Goal: Transaction & Acquisition: Purchase product/service

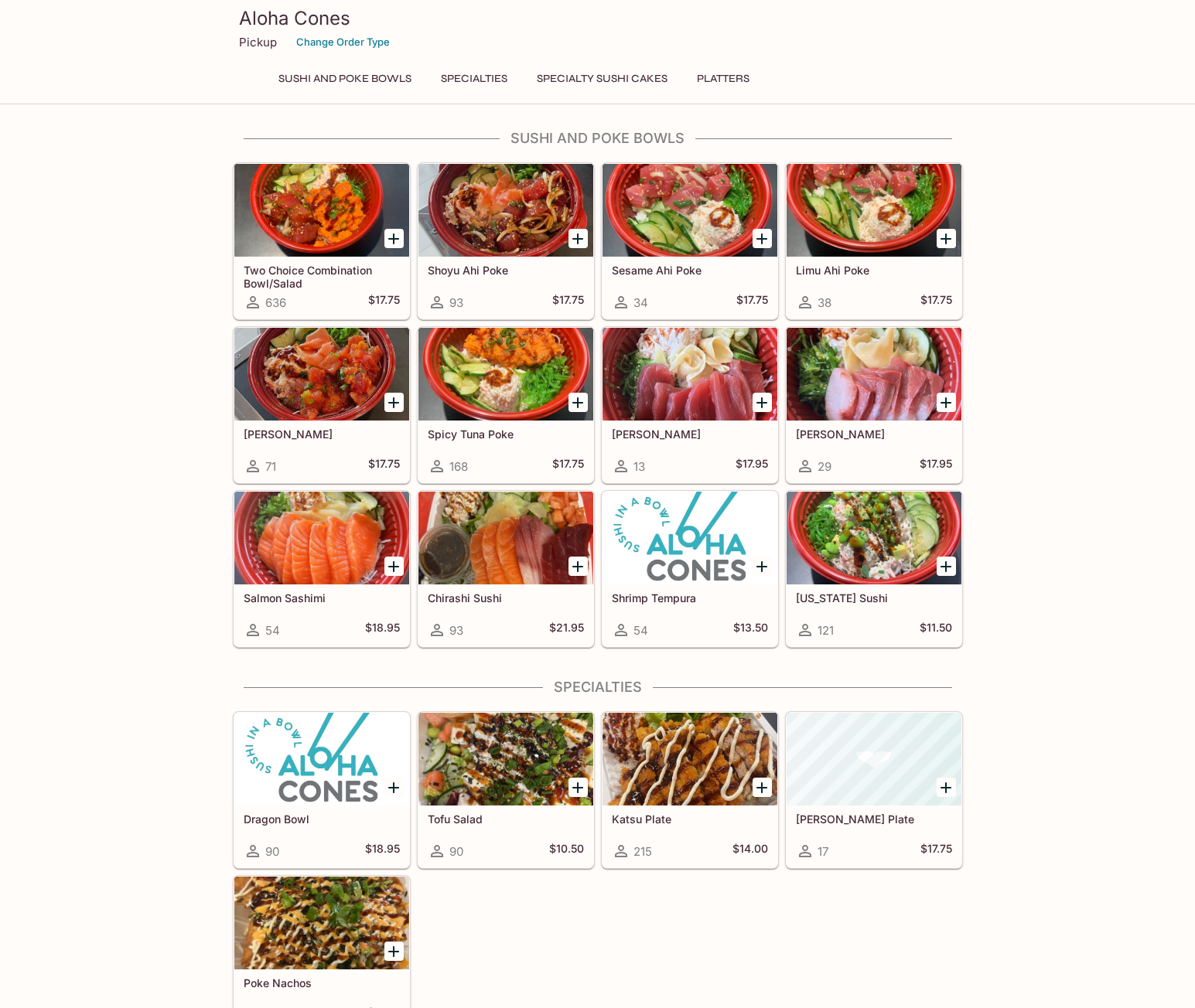
click at [378, 238] on div at bounding box center [393, 238] width 31 height 31
click at [365, 239] on div at bounding box center [322, 211] width 175 height 93
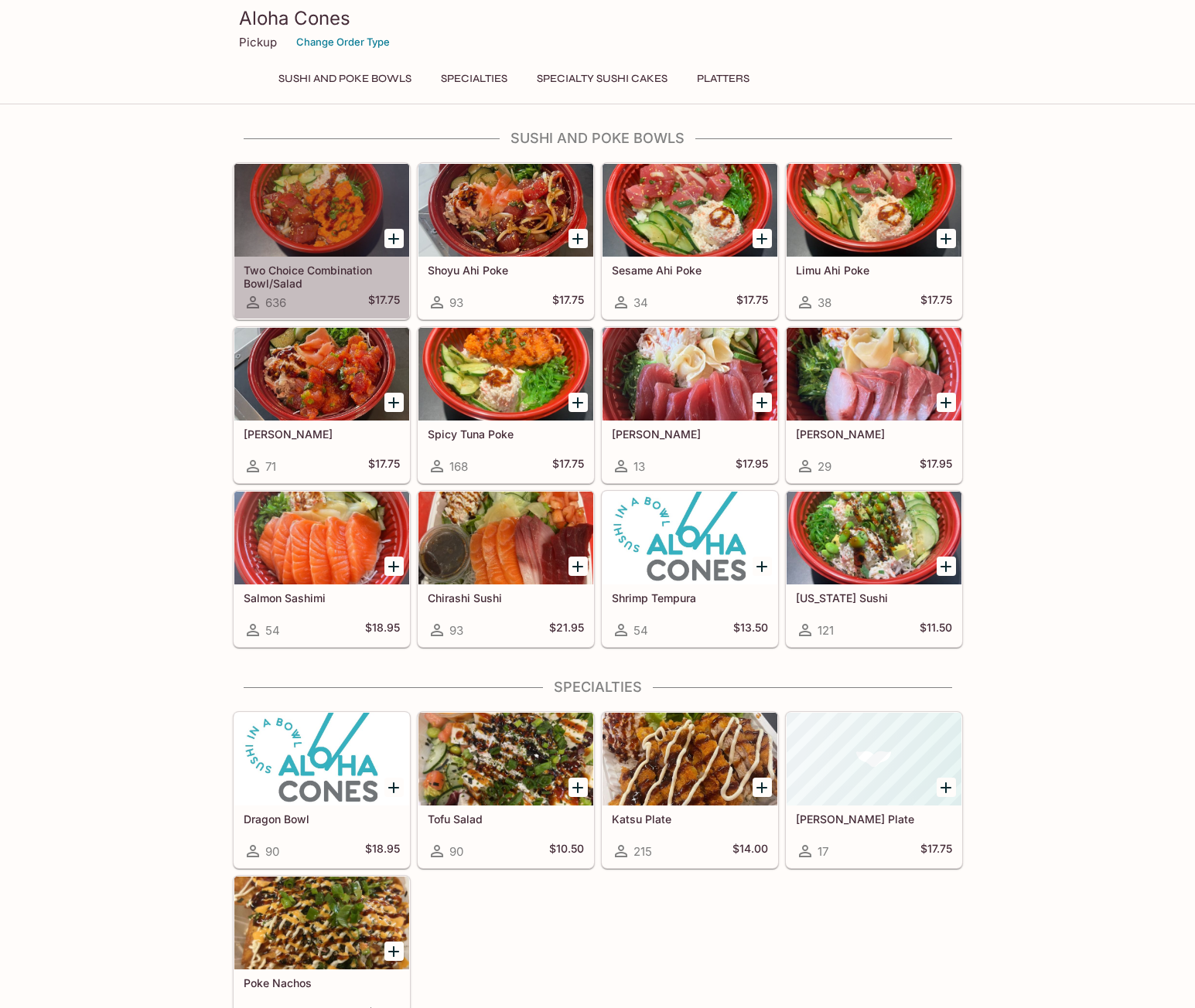
click at [341, 231] on div at bounding box center [322, 211] width 175 height 93
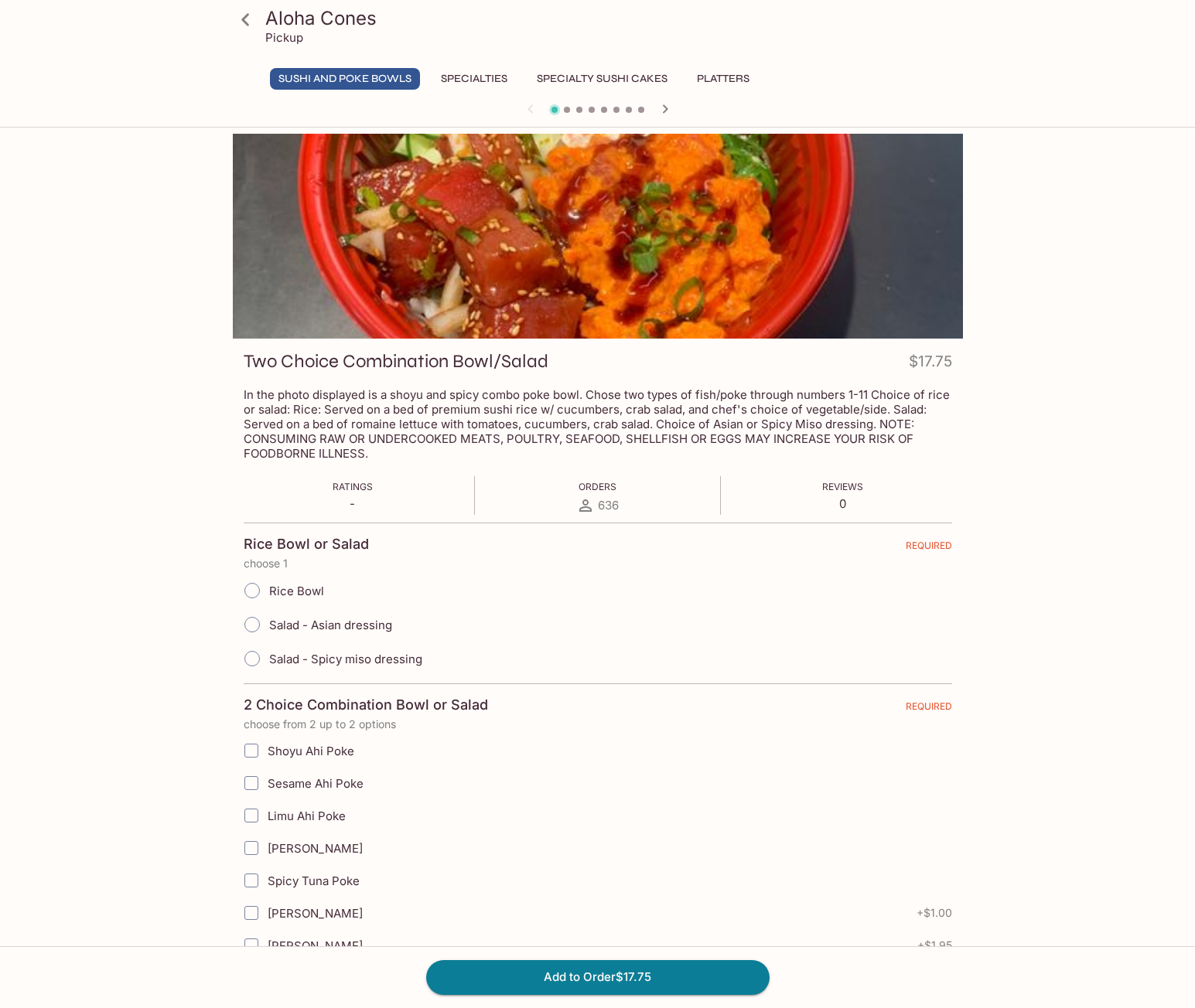
click at [245, 588] on input "Rice Bowl" at bounding box center [252, 591] width 32 height 32
radio input "true"
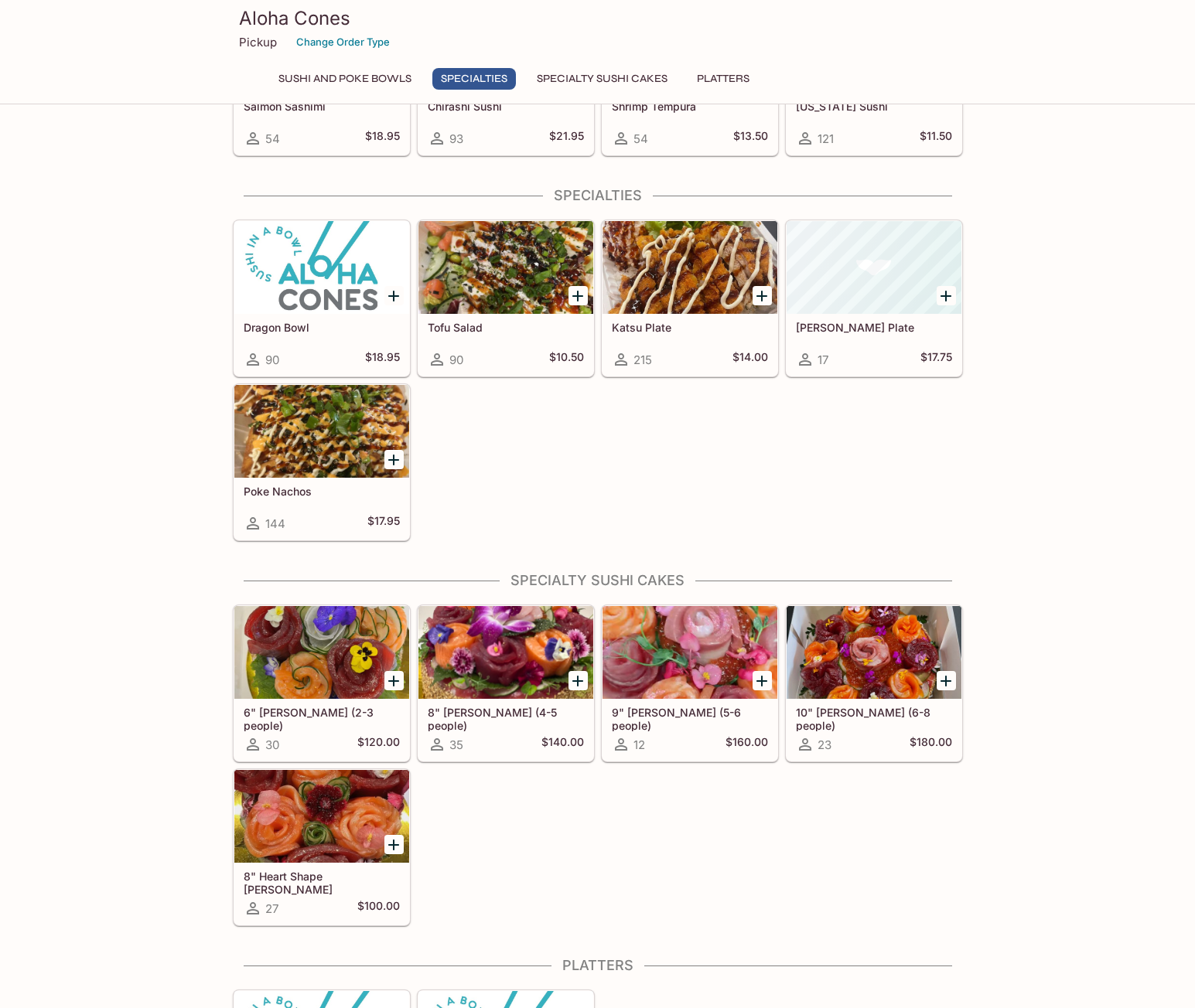
scroll to position [618, 0]
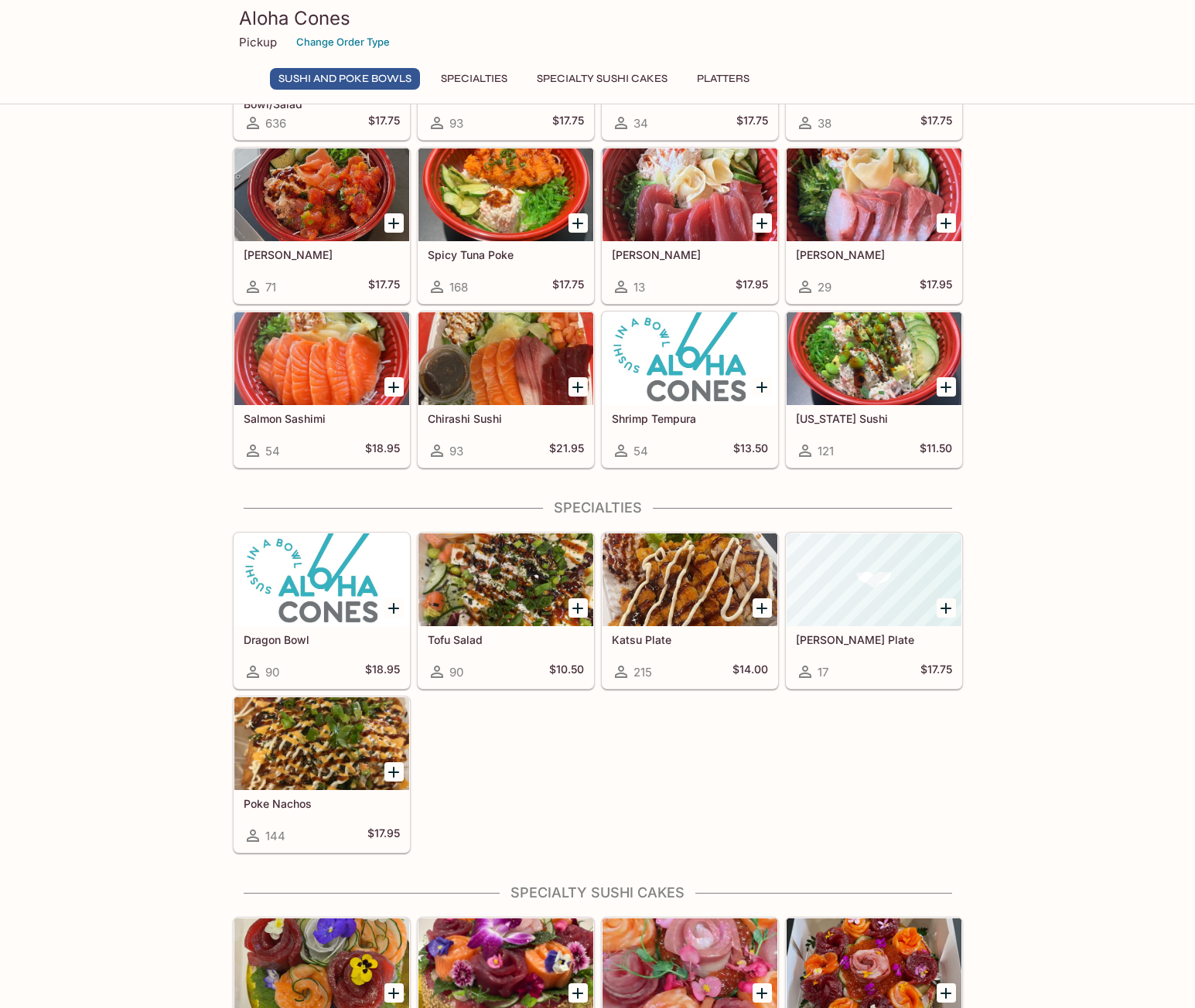
scroll to position [167, 0]
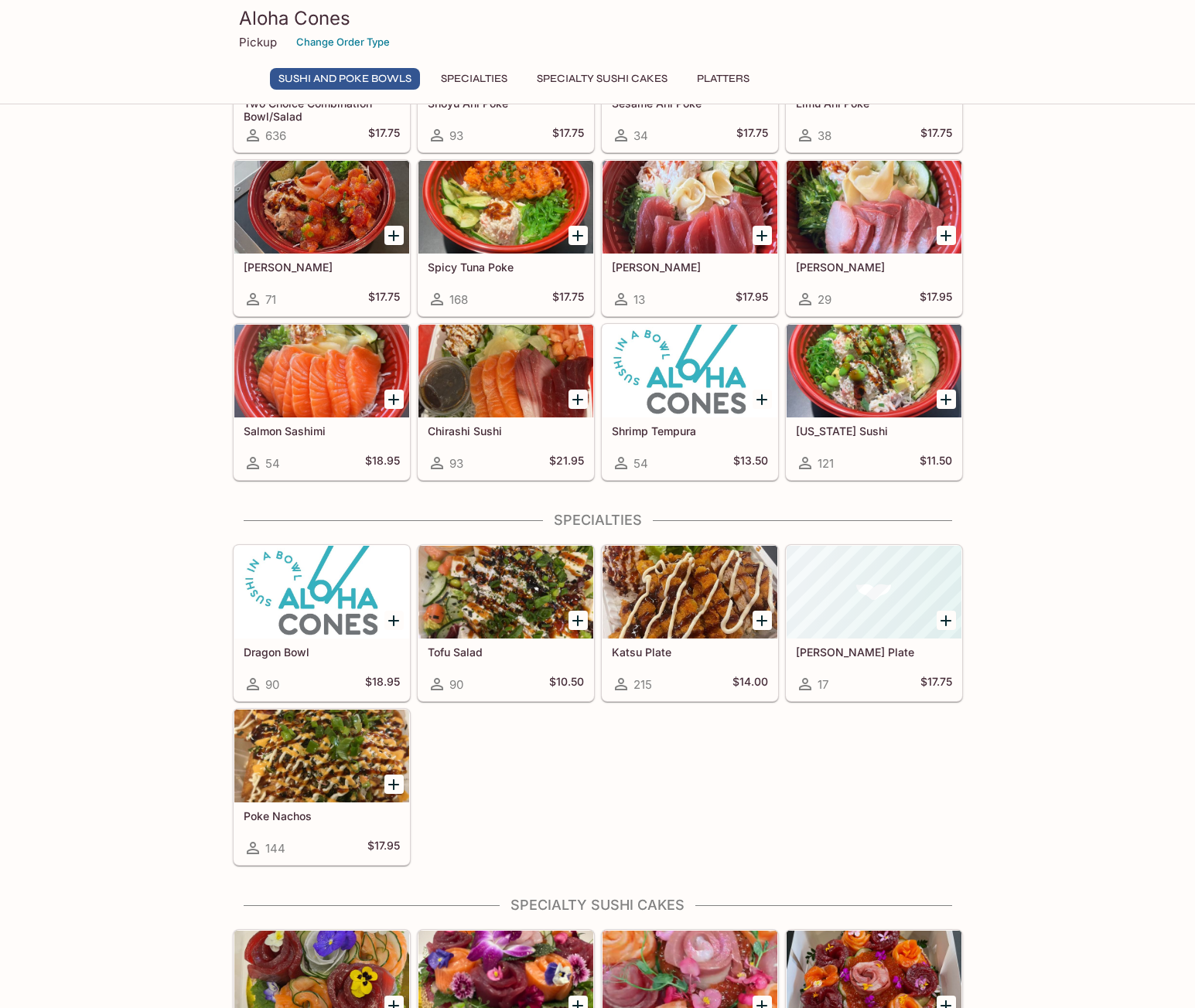
click at [696, 629] on div at bounding box center [690, 593] width 175 height 93
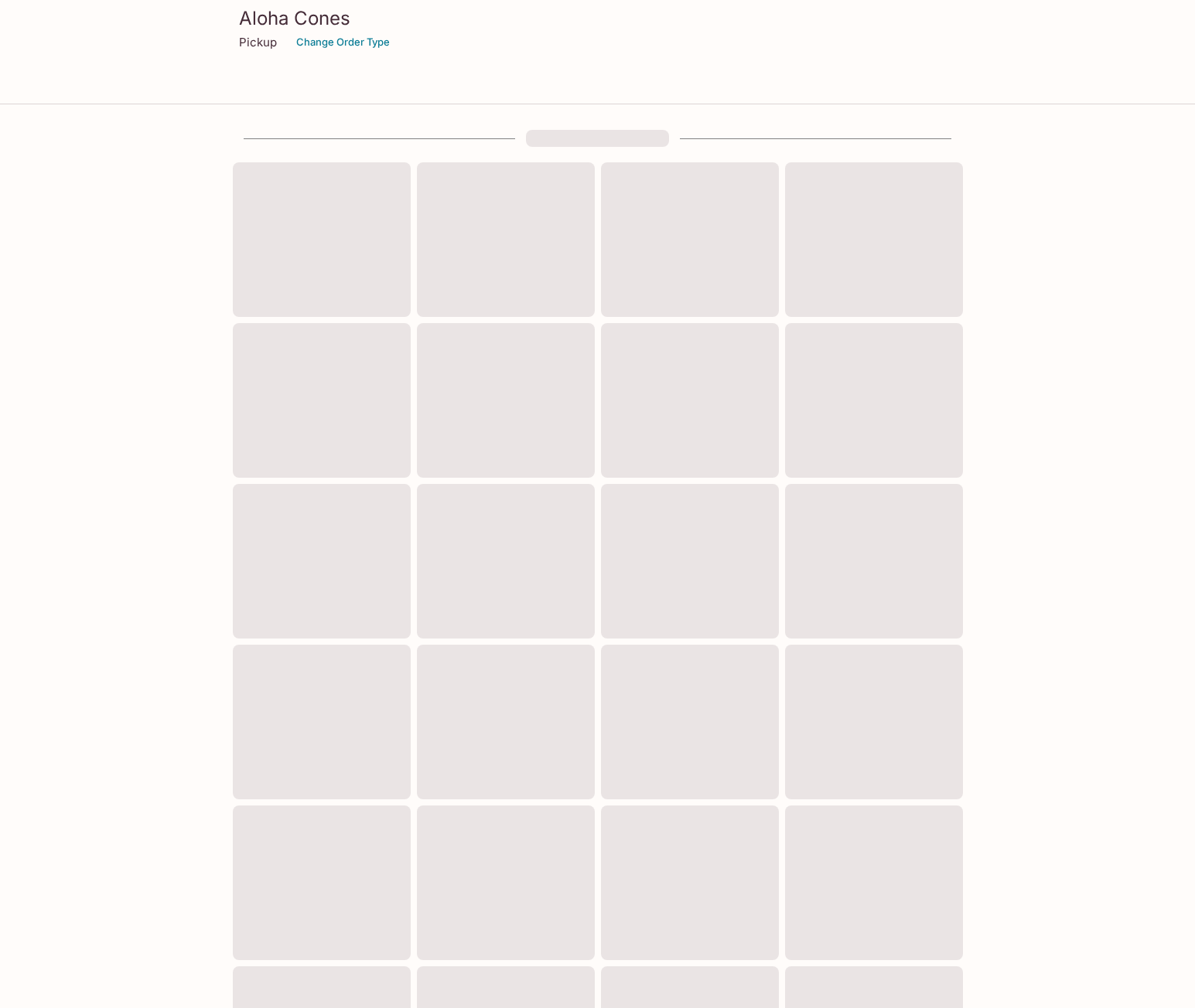
scroll to position [113, 0]
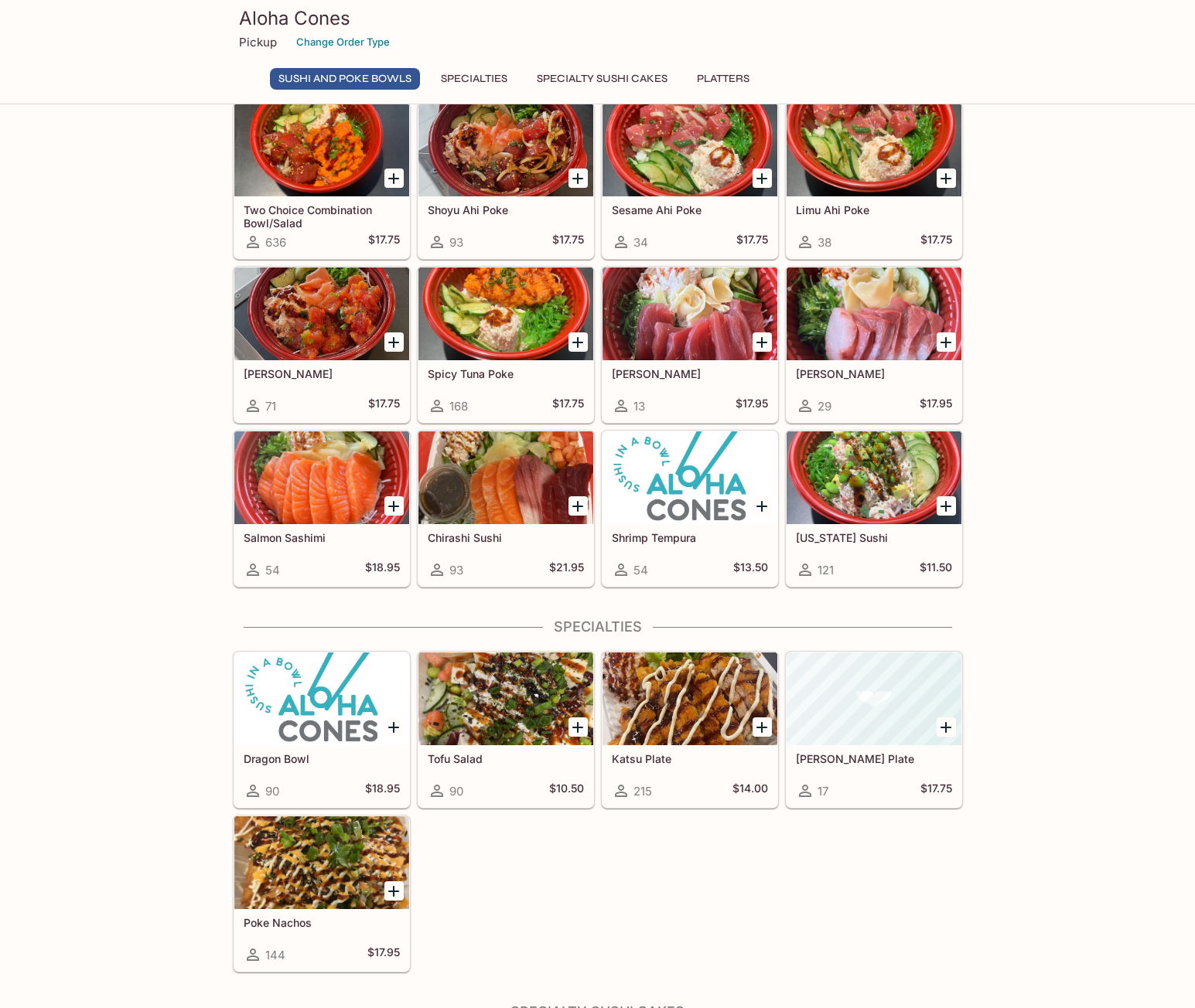
scroll to position [77, 0]
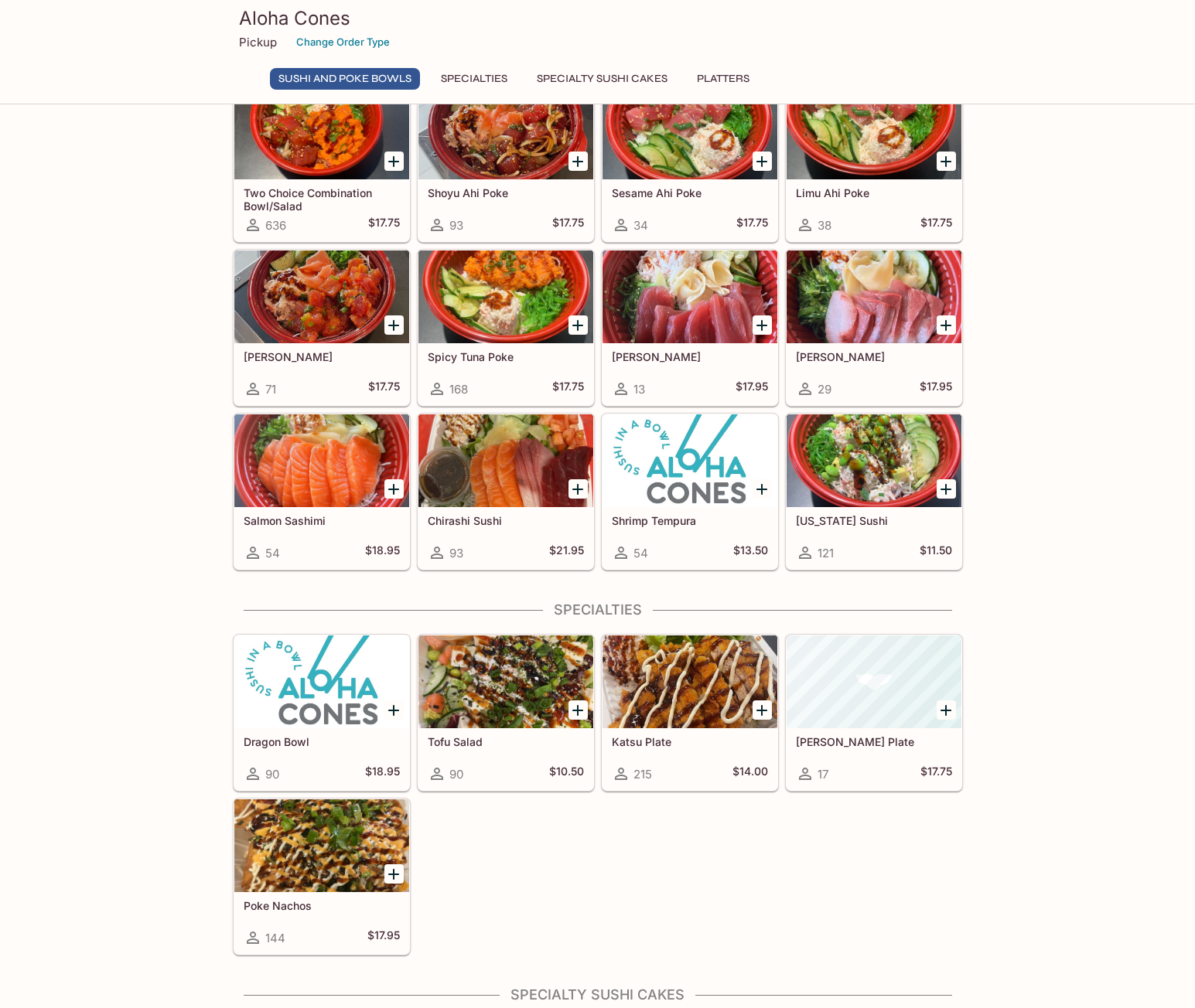
click at [684, 700] on div at bounding box center [690, 682] width 175 height 93
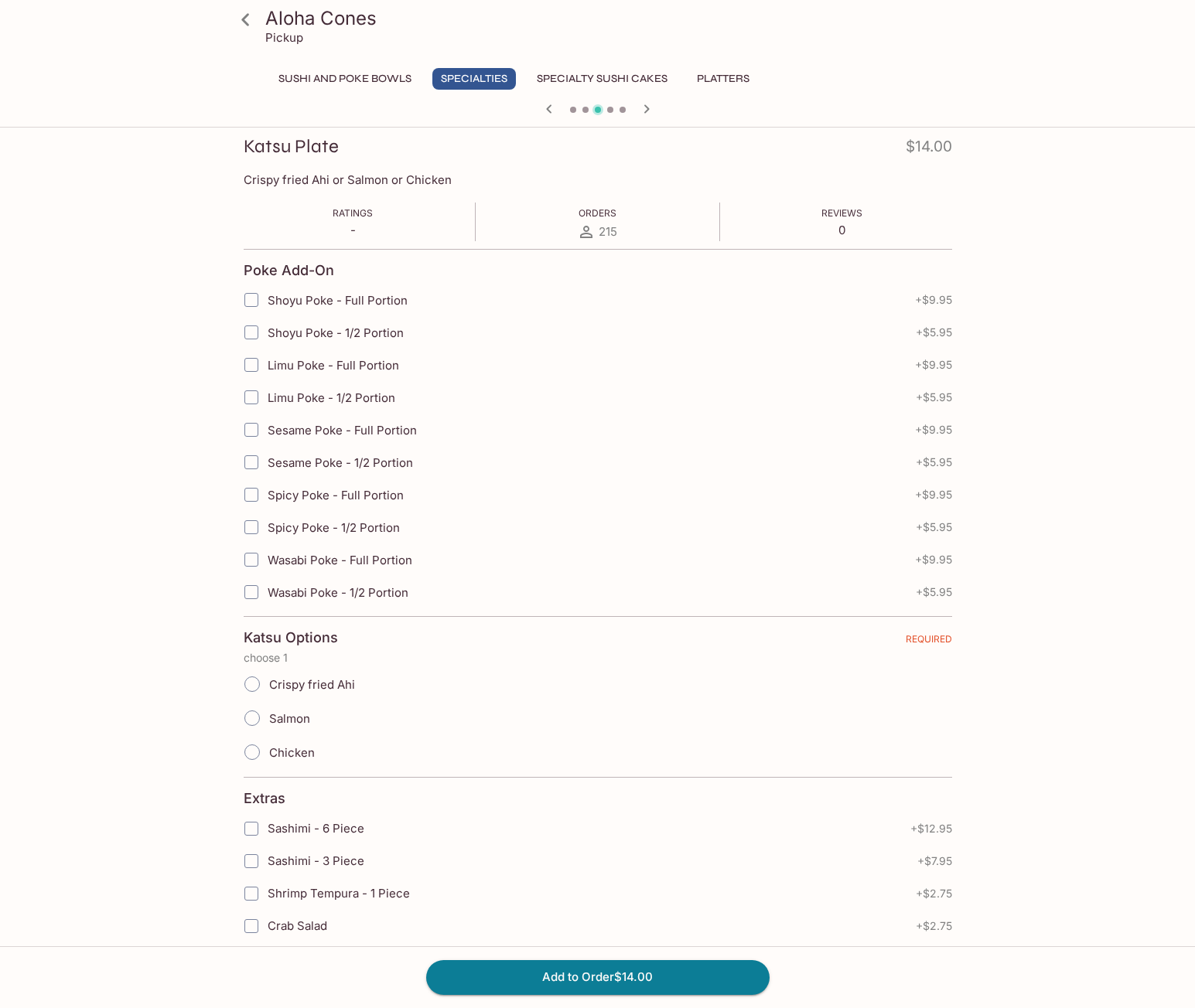
scroll to position [232, 0]
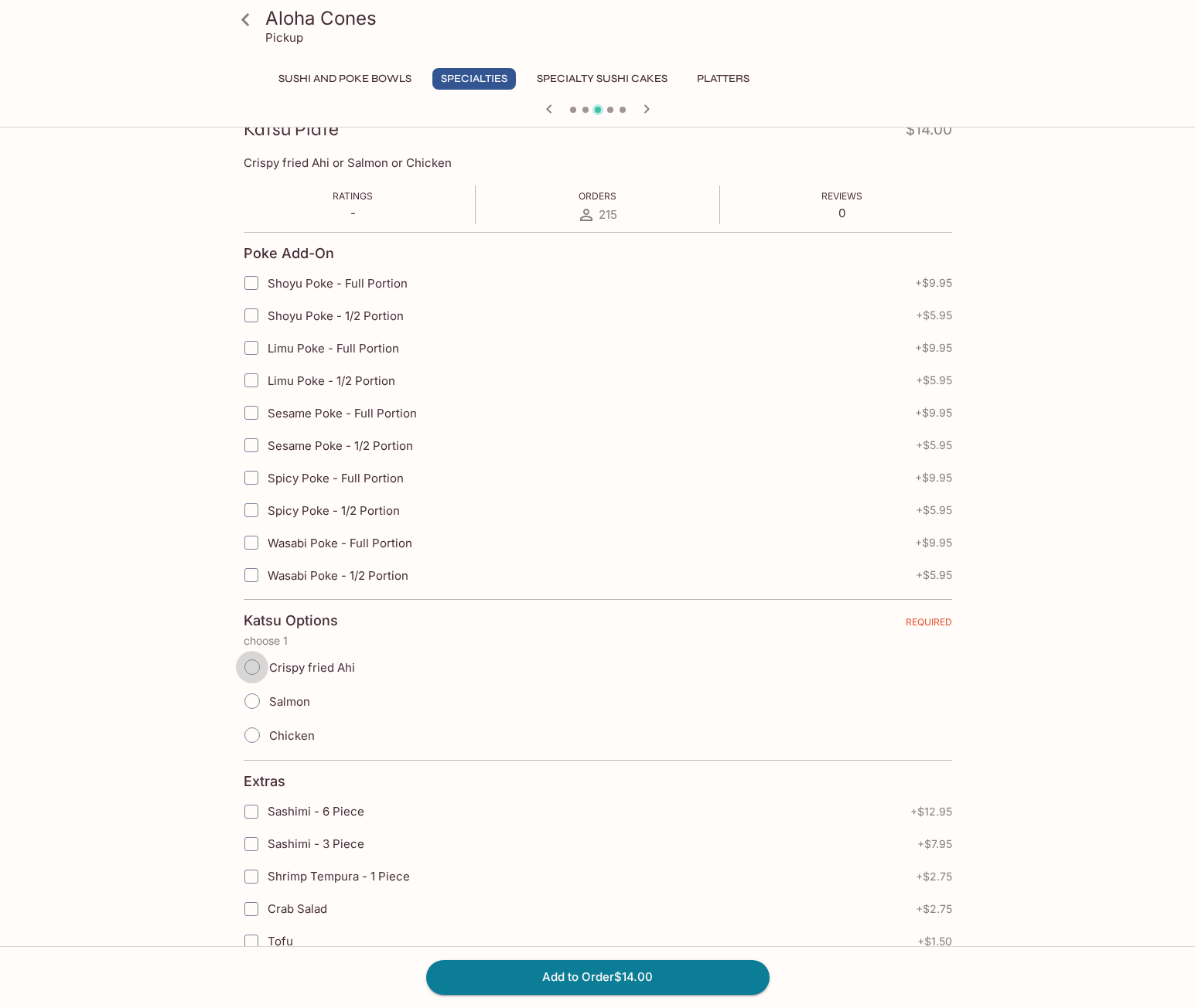
click at [255, 665] on input "Crispy fried Ahi" at bounding box center [252, 667] width 32 height 32
radio input "true"
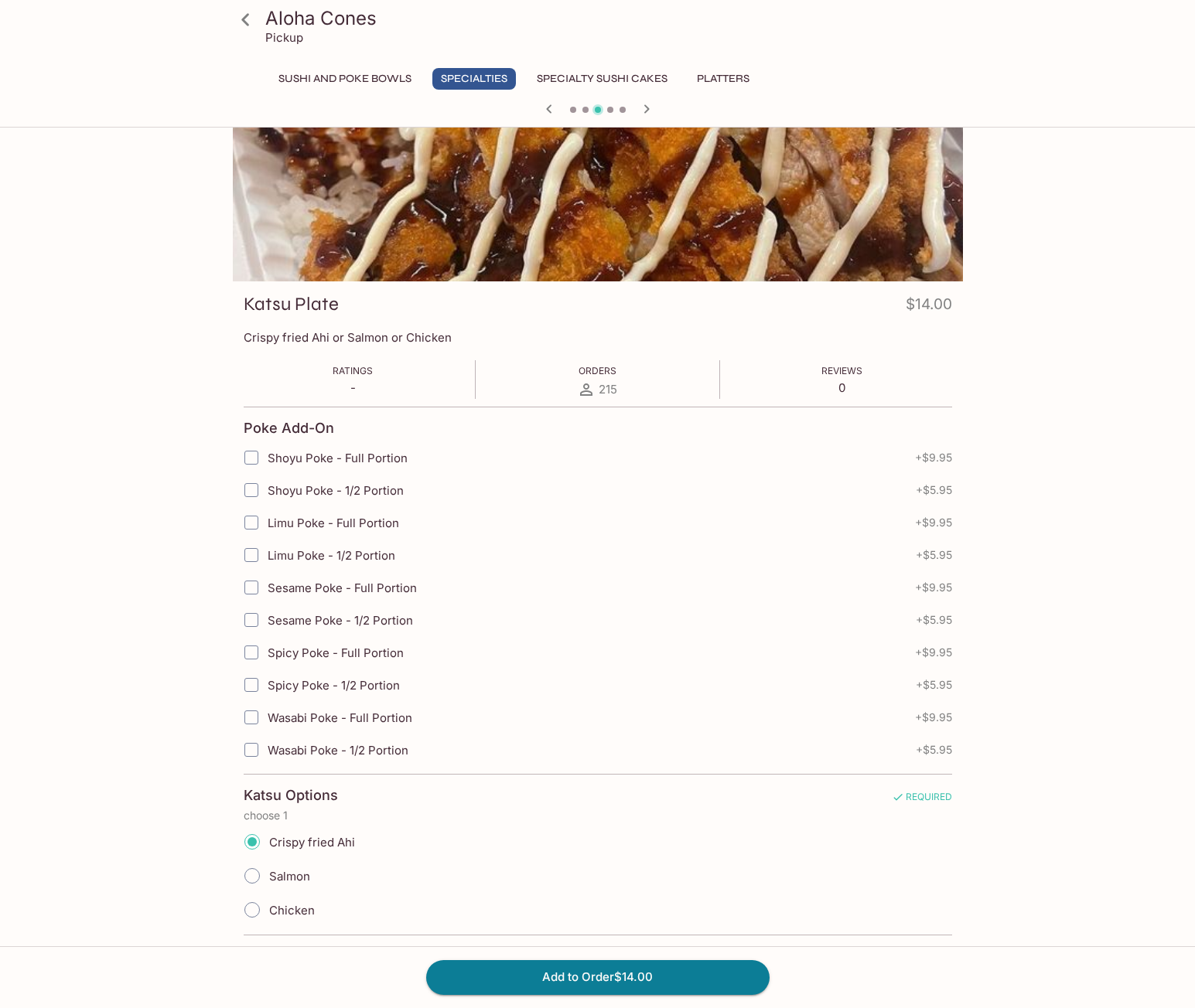
scroll to position [0, 0]
